Goal: Information Seeking & Learning: Learn about a topic

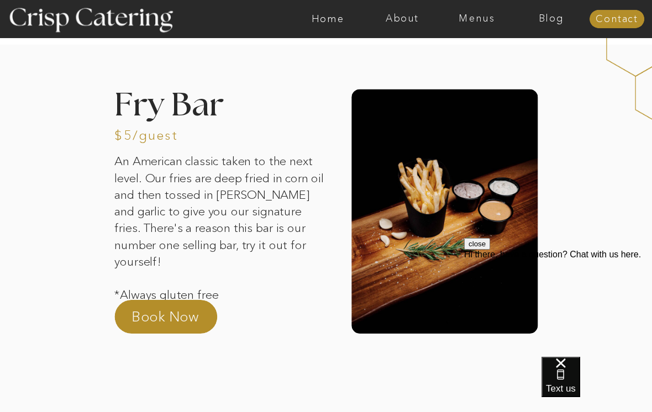
click at [338, 14] on nav "Home" at bounding box center [328, 19] width 75 height 11
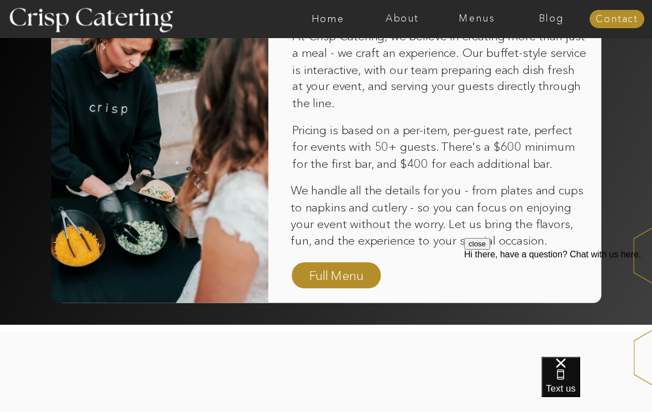
scroll to position [722, 0]
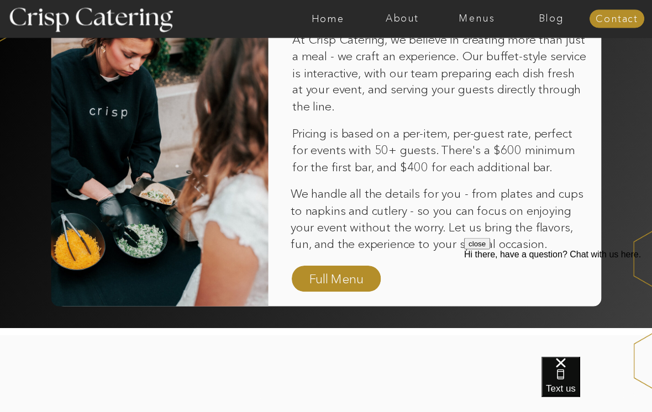
click at [337, 273] on nav "Full Menu" at bounding box center [336, 280] width 63 height 19
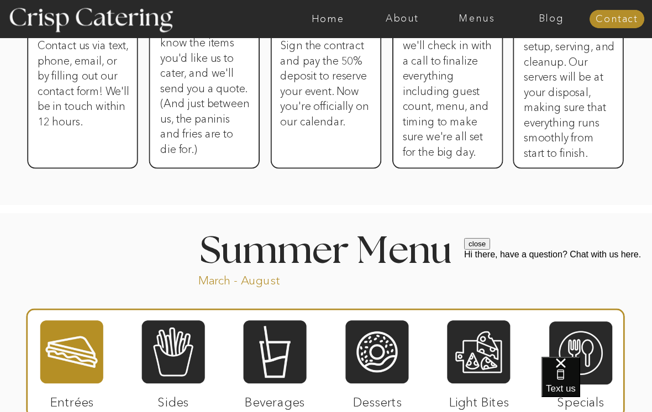
scroll to position [716, 0]
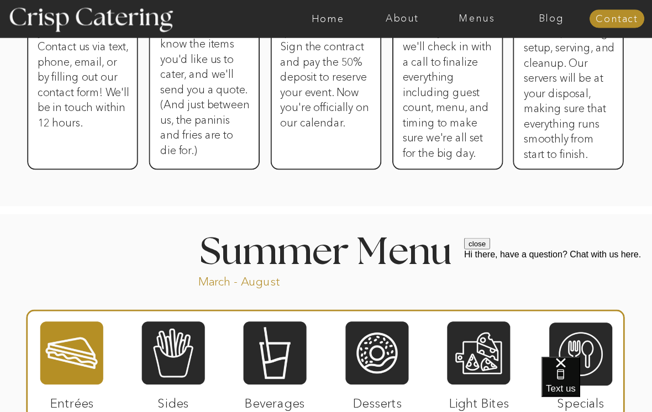
click at [258, 285] on p "March - August" at bounding box center [272, 280] width 149 height 13
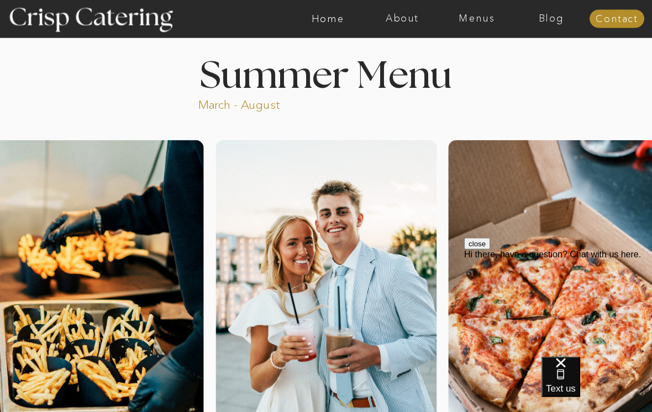
scroll to position [0, 0]
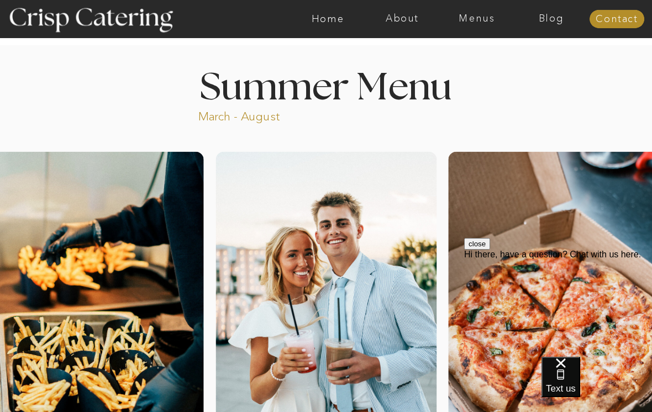
click at [483, 18] on nav "Menus" at bounding box center [477, 19] width 75 height 11
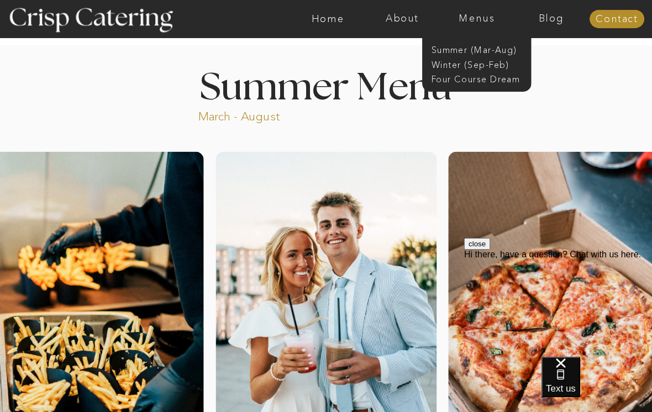
click at [487, 69] on nav "Winter (Sep-Feb)" at bounding box center [476, 64] width 89 height 11
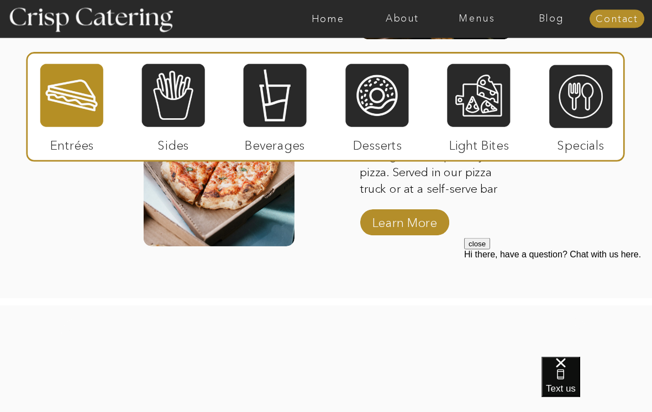
scroll to position [1844, 0]
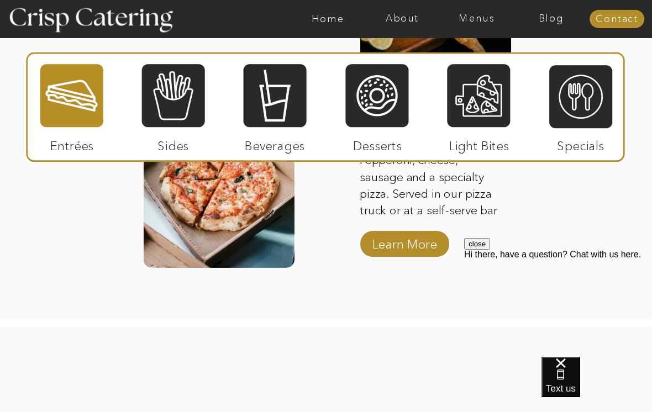
click at [165, 113] on div at bounding box center [173, 95] width 63 height 65
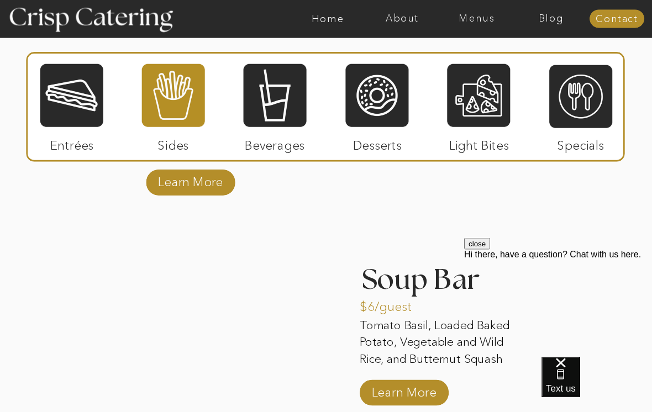
scroll to position [1912, 0]
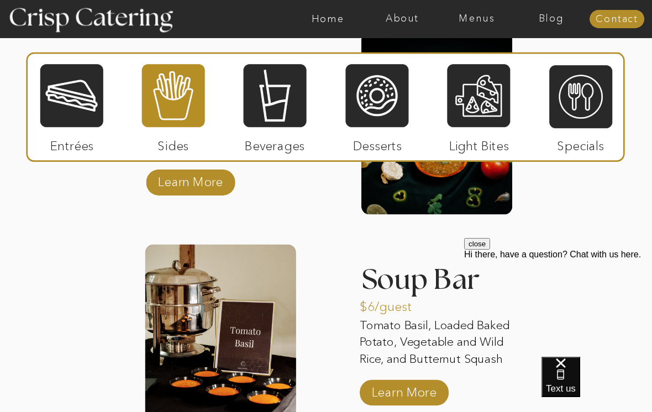
click at [257, 112] on div at bounding box center [275, 95] width 63 height 65
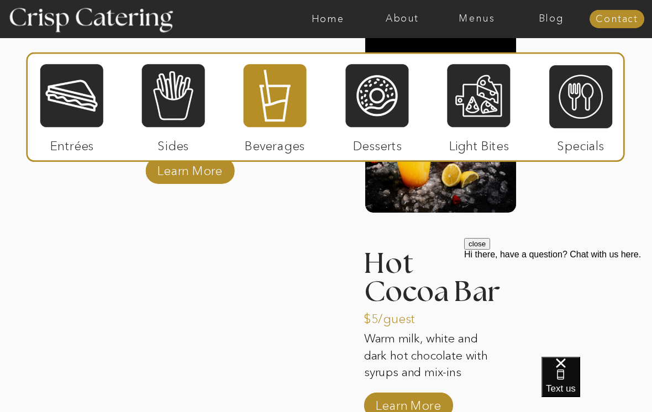
scroll to position [1707, 0]
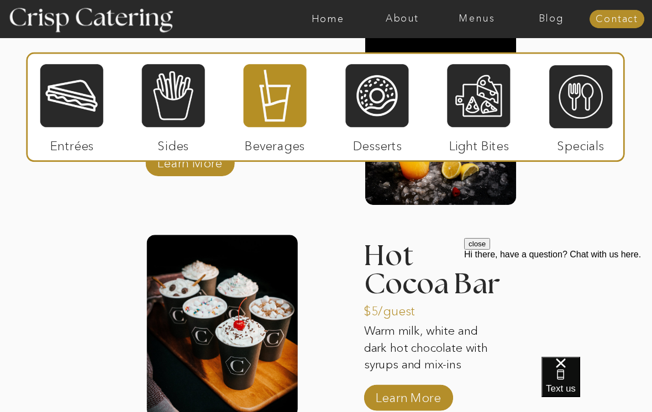
click at [489, 104] on div at bounding box center [478, 95] width 63 height 65
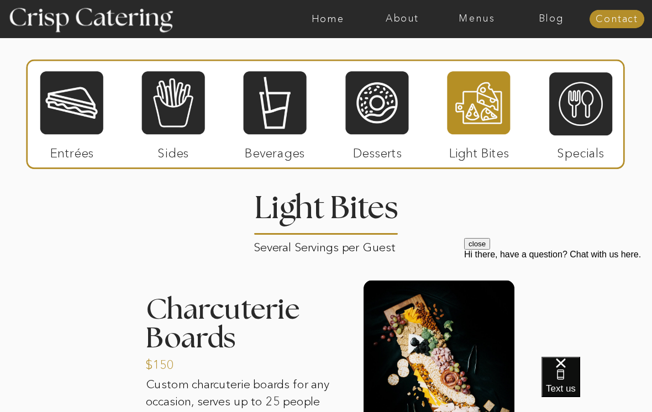
scroll to position [1255, 0]
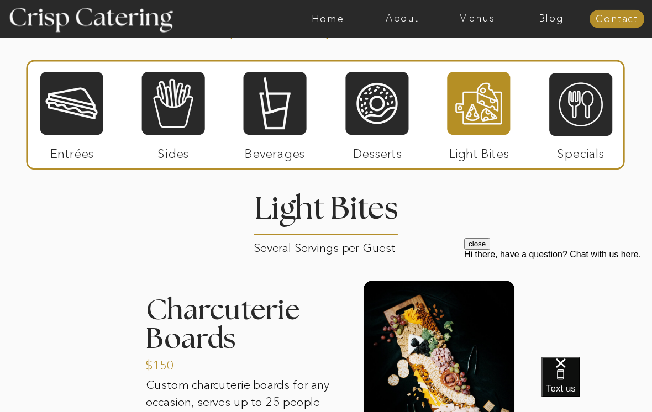
click at [602, 116] on div at bounding box center [581, 104] width 63 height 65
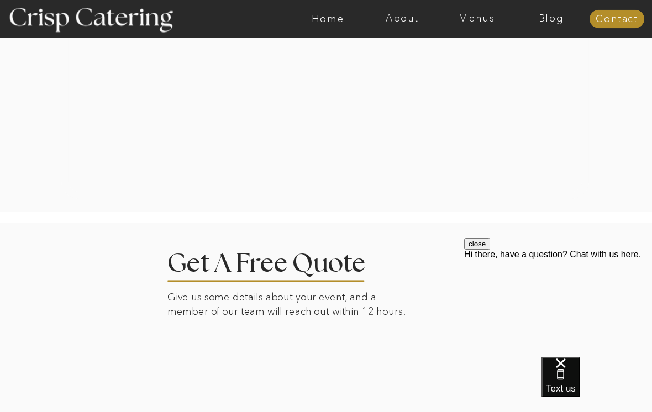
scroll to position [2074, 0]
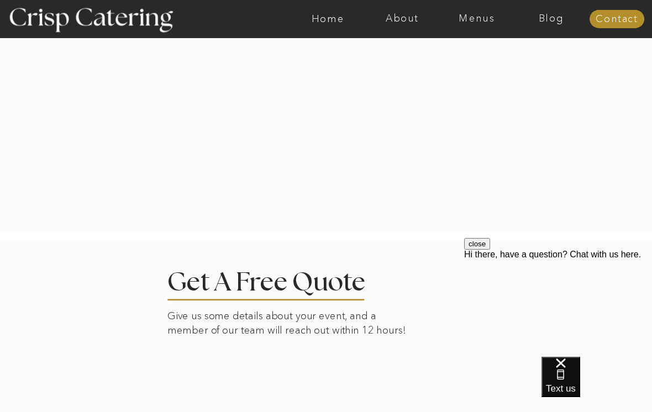
click at [416, 20] on nav "About" at bounding box center [402, 19] width 75 height 11
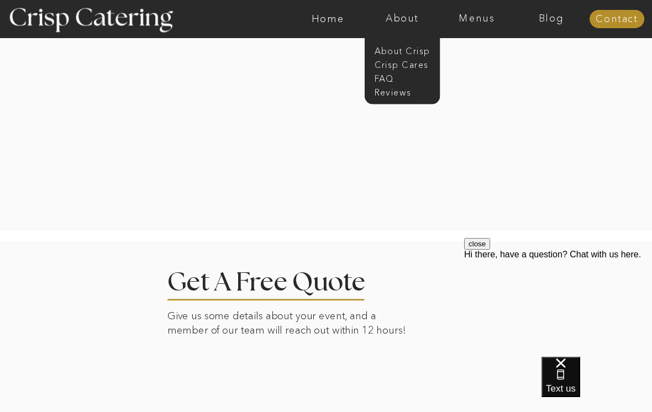
click at [421, 53] on nav "About Crisp" at bounding box center [406, 50] width 62 height 11
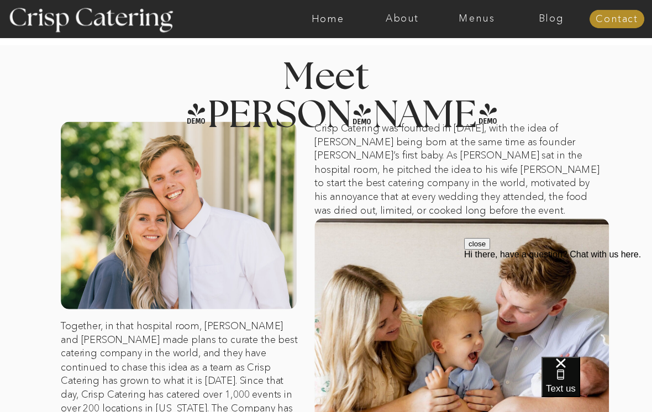
click at [327, 20] on nav "Home" at bounding box center [328, 19] width 75 height 11
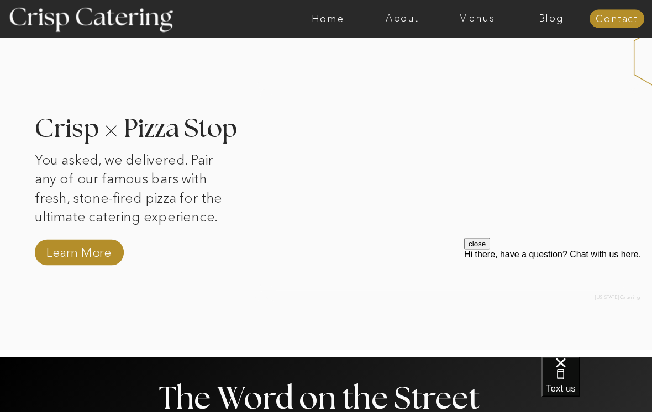
scroll to position [1026, 0]
click at [480, 18] on nav "Menus" at bounding box center [477, 19] width 75 height 11
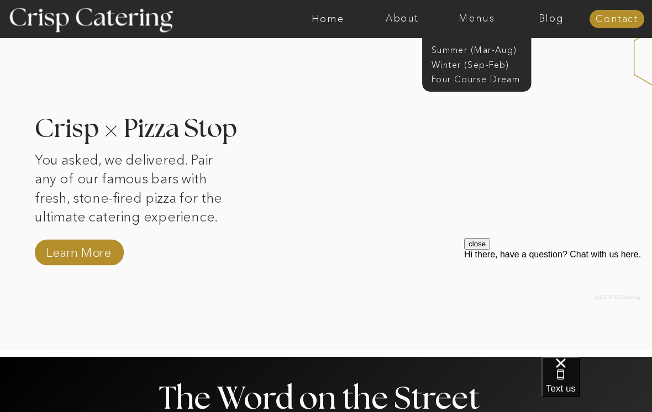
click at [498, 59] on nav "Winter (Sep-Feb)" at bounding box center [476, 64] width 89 height 11
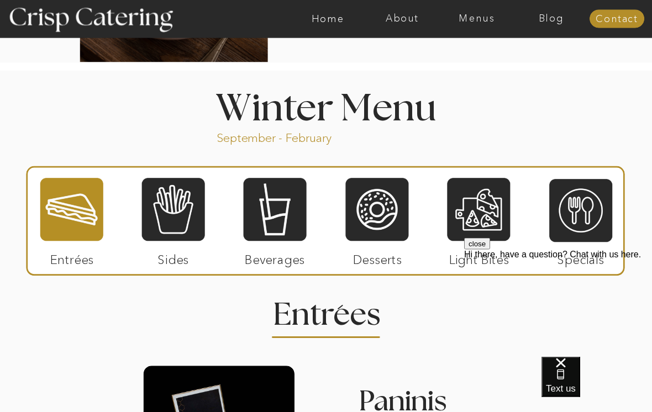
scroll to position [1156, 0]
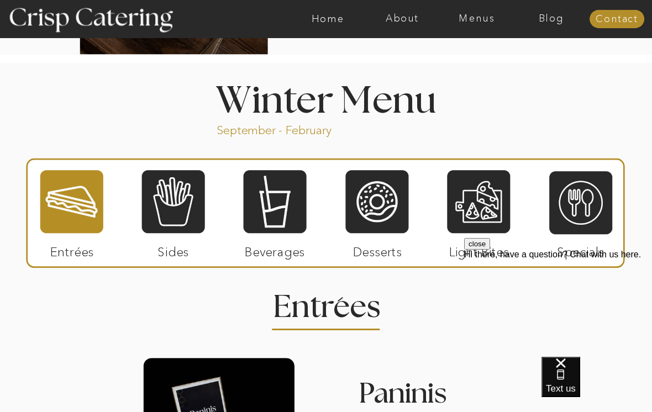
click at [508, 212] on div at bounding box center [478, 201] width 63 height 65
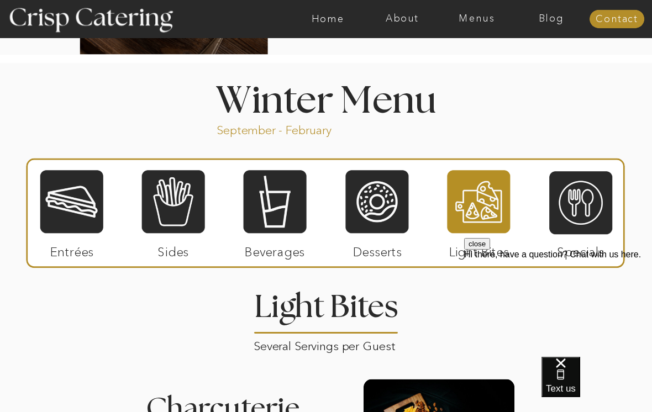
click at [400, 214] on div at bounding box center [377, 201] width 63 height 65
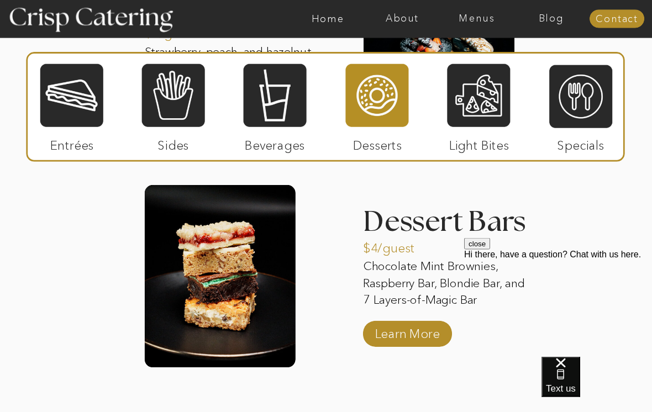
scroll to position [1758, 0]
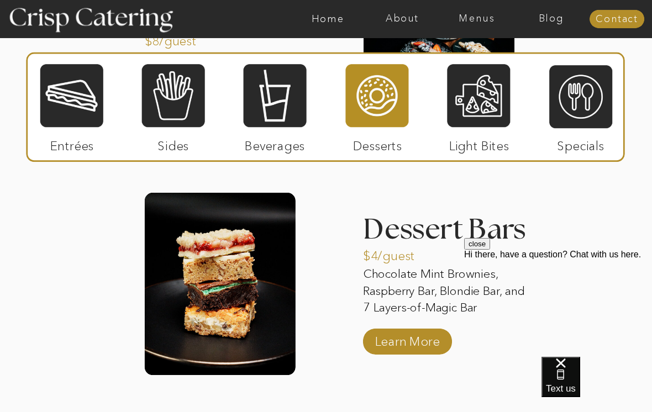
click at [291, 101] on div at bounding box center [275, 95] width 63 height 65
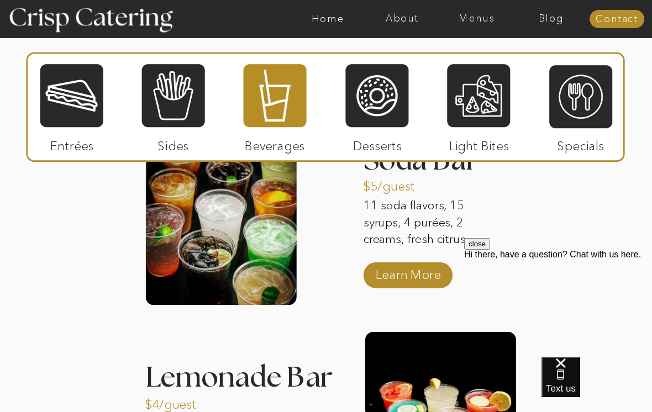
scroll to position [1397, 0]
click at [432, 274] on p "Learn More" at bounding box center [409, 273] width 72 height 32
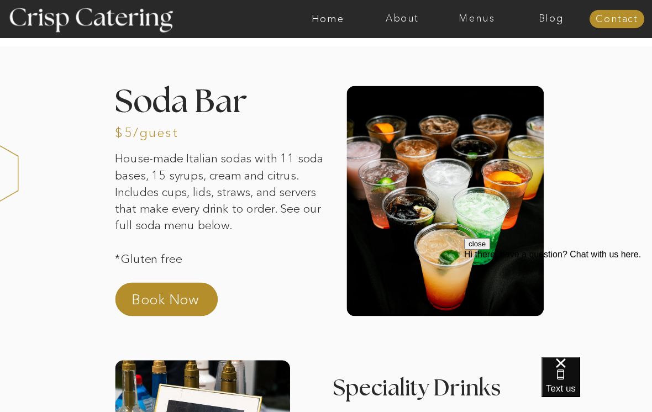
click at [488, 16] on nav "Menus" at bounding box center [477, 19] width 75 height 11
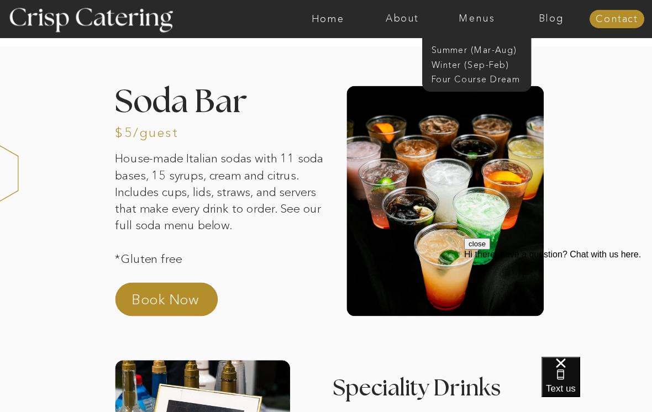
click at [502, 81] on nav "Four Course Dream" at bounding box center [480, 79] width 97 height 11
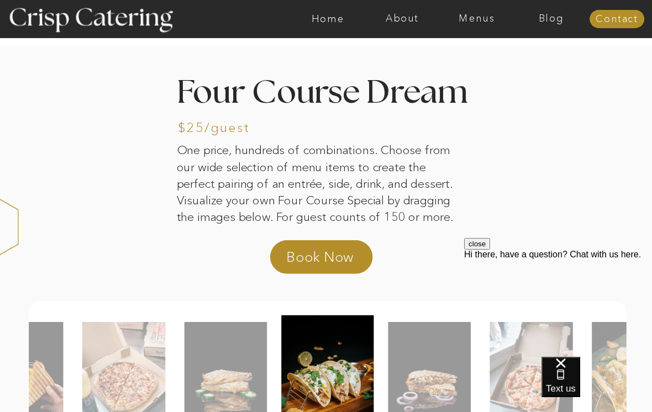
click at [413, 22] on nav "About" at bounding box center [402, 19] width 75 height 11
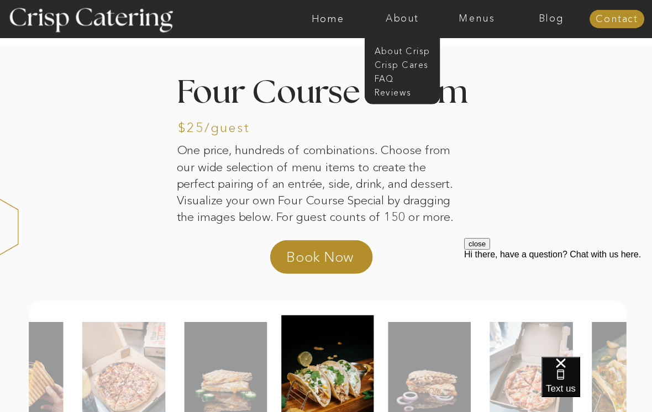
click at [344, 18] on nav "Home" at bounding box center [328, 19] width 75 height 11
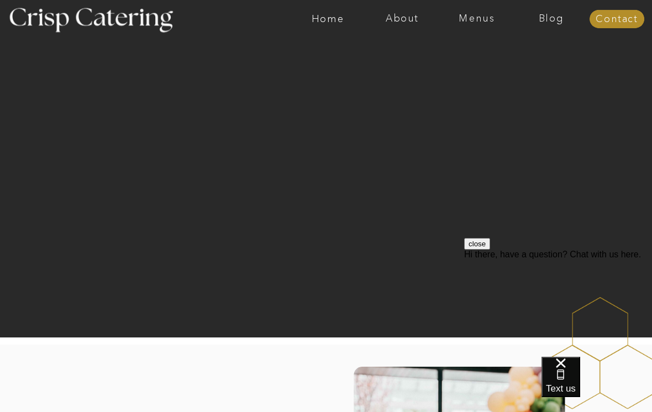
click at [496, 18] on nav "Menus" at bounding box center [477, 19] width 75 height 11
click at [494, 68] on nav "Winter (Sep-Feb)" at bounding box center [476, 64] width 89 height 11
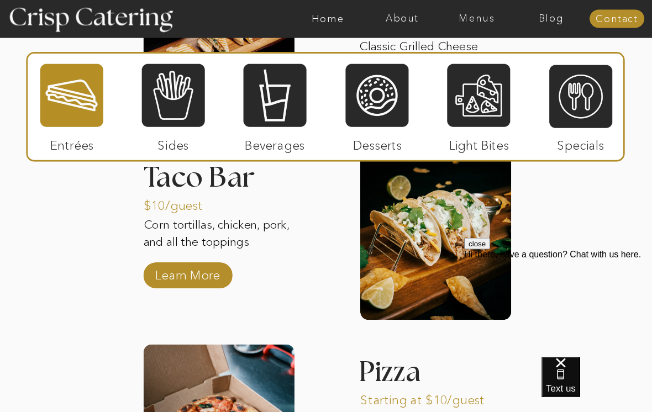
scroll to position [1588, 0]
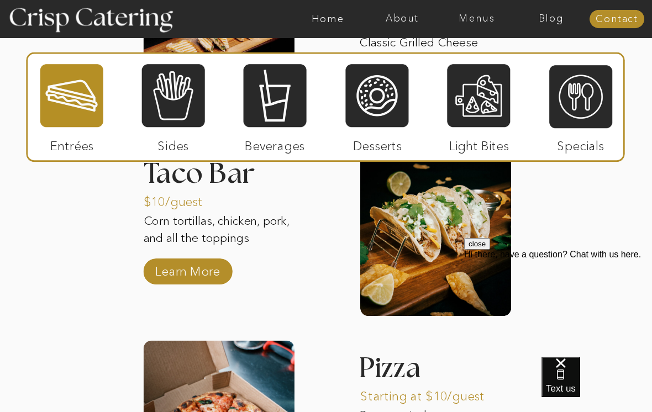
click at [204, 278] on p "Learn More" at bounding box center [187, 269] width 72 height 32
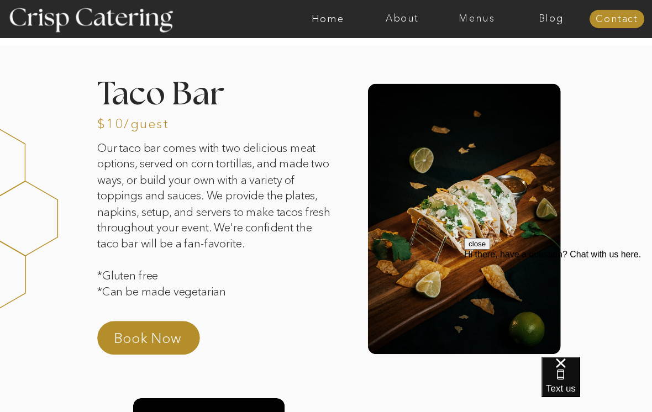
click at [339, 14] on nav "Home" at bounding box center [328, 19] width 75 height 11
